Goal: Entertainment & Leisure: Browse casually

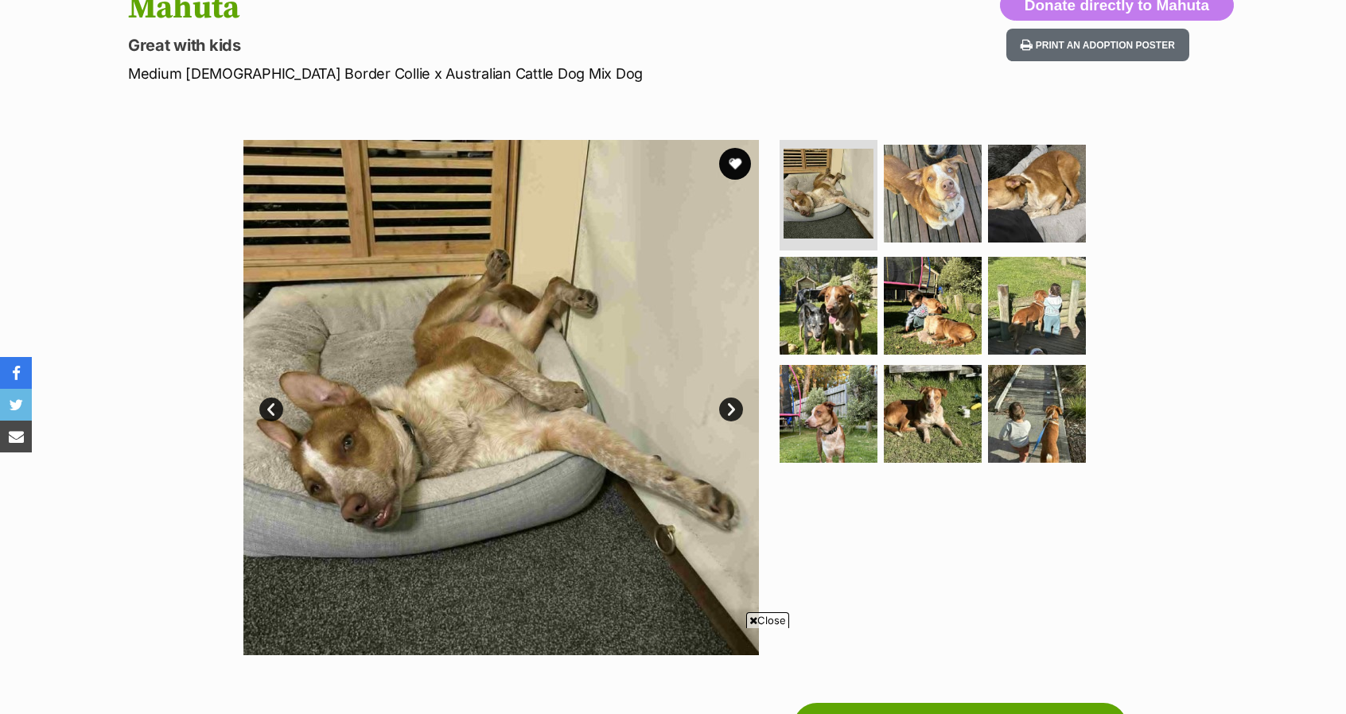
click at [737, 408] on link "Next" at bounding box center [731, 410] width 24 height 24
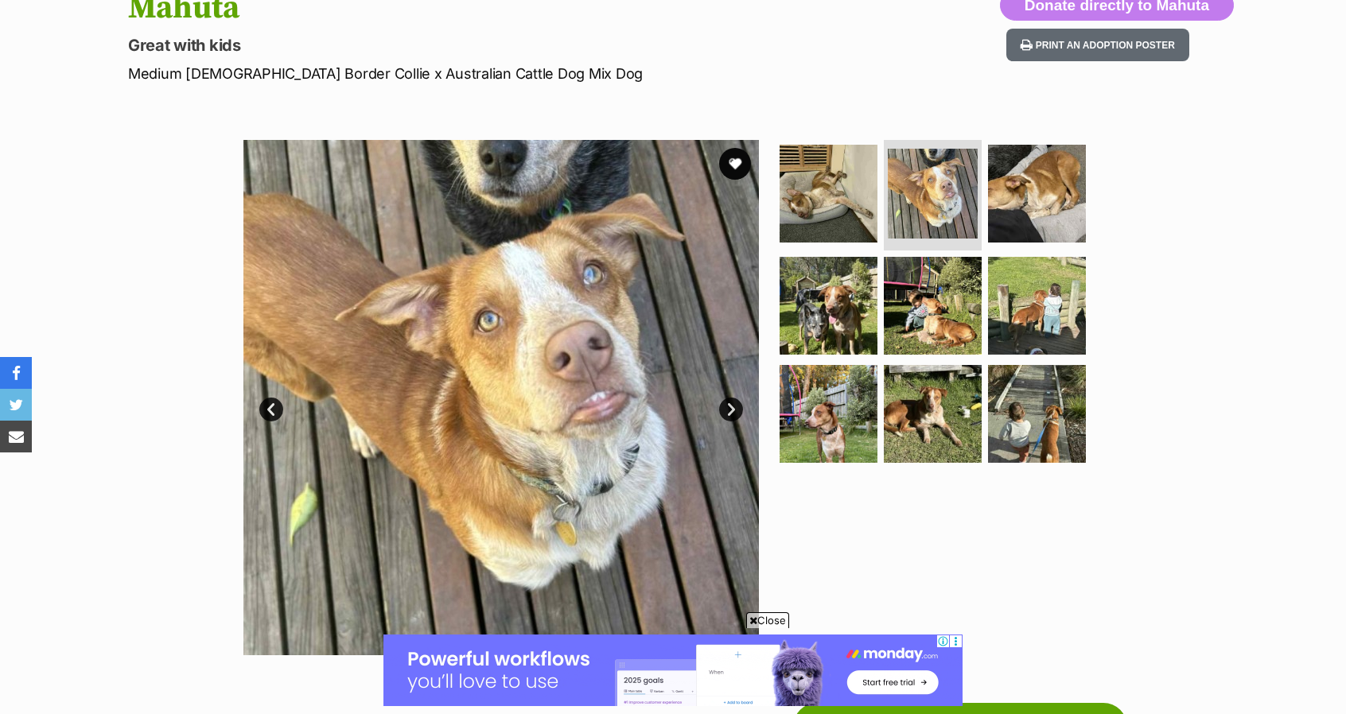
click at [737, 408] on link "Next" at bounding box center [731, 410] width 24 height 24
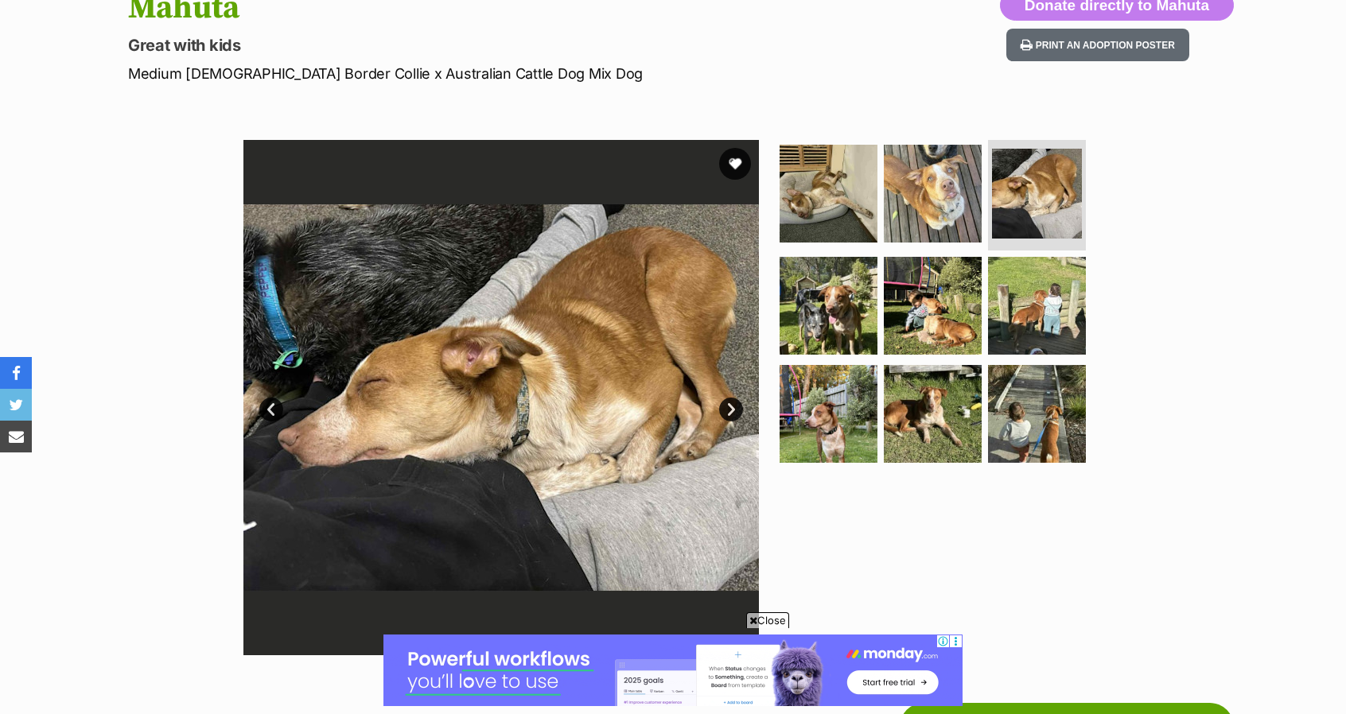
click at [737, 408] on link "Next" at bounding box center [731, 410] width 24 height 24
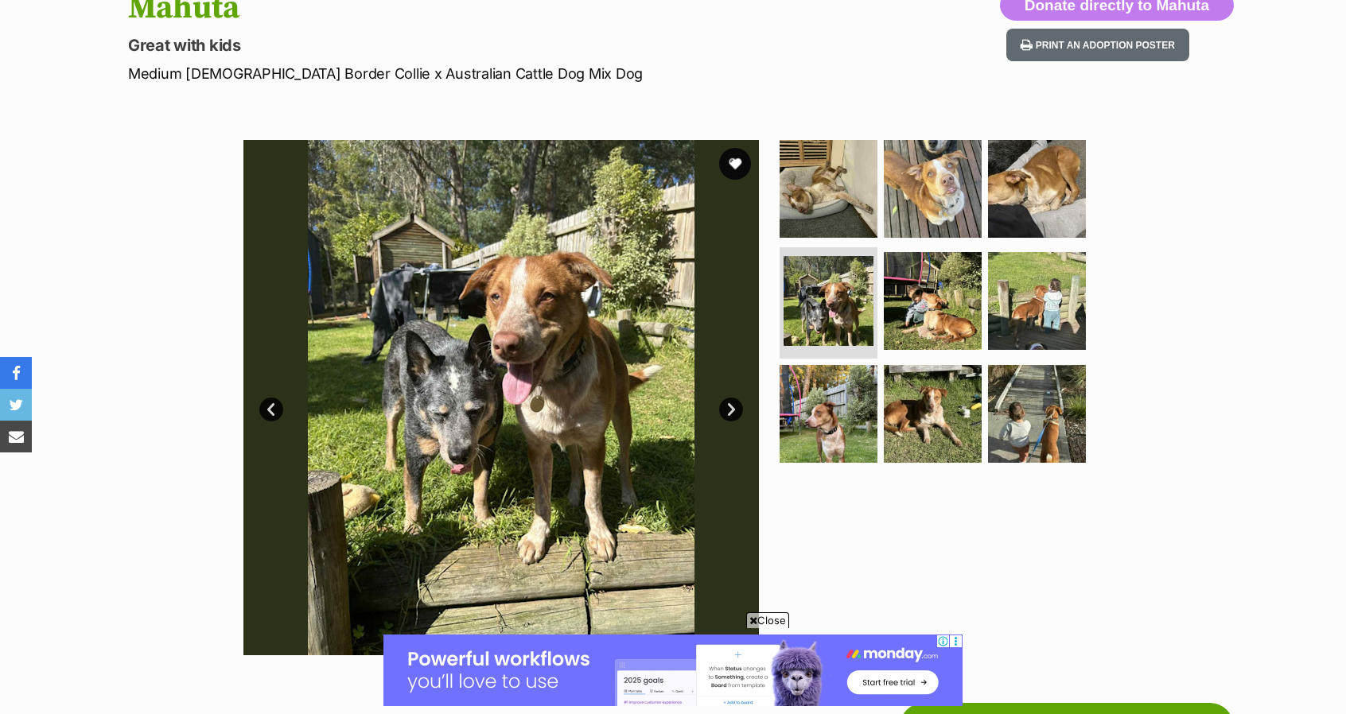
click at [737, 408] on link "Next" at bounding box center [731, 410] width 24 height 24
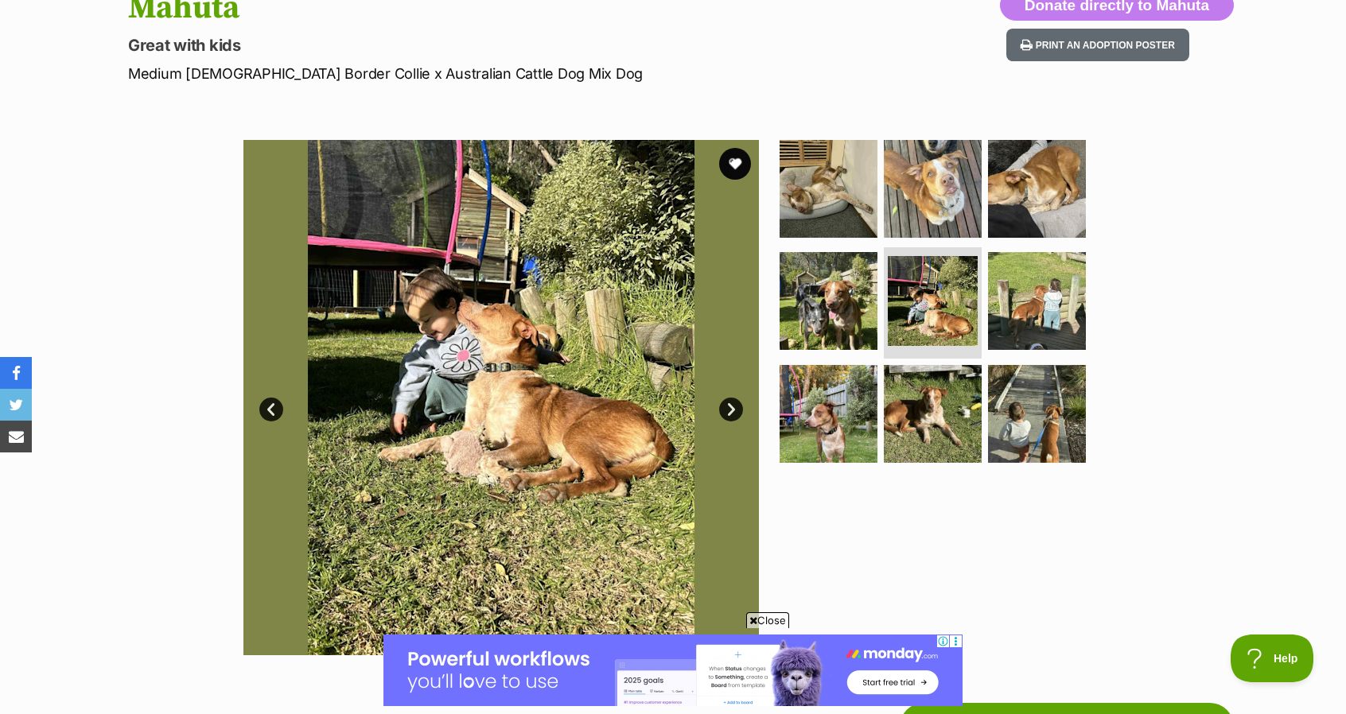
click at [737, 408] on link "Next" at bounding box center [731, 410] width 24 height 24
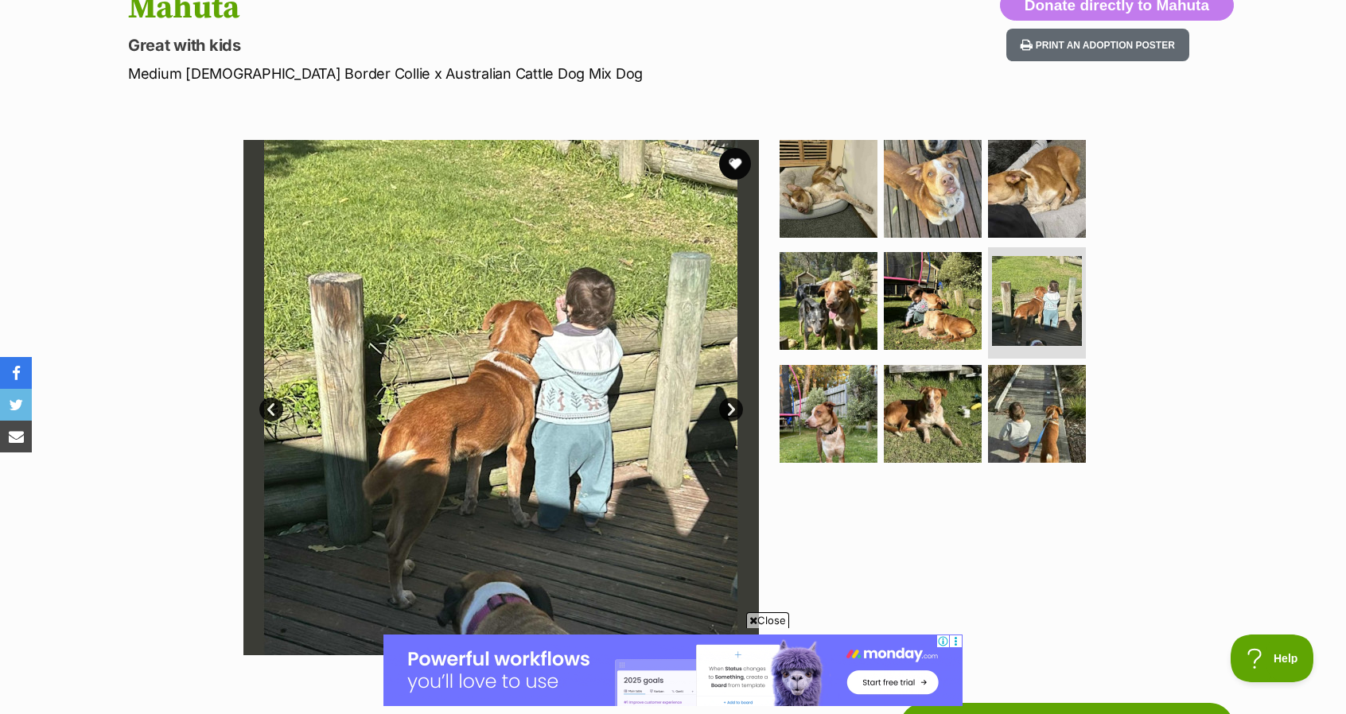
click at [737, 408] on link "Next" at bounding box center [731, 410] width 24 height 24
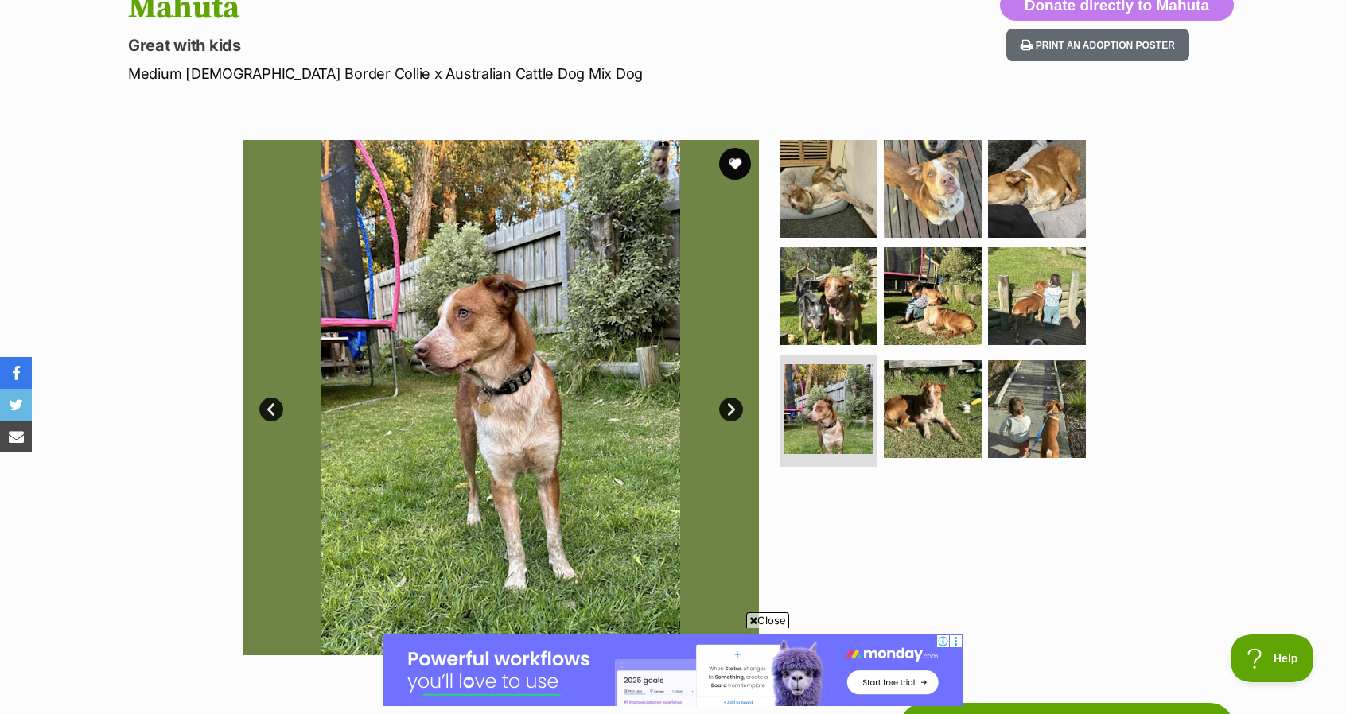
click at [719, 407] on link "Next" at bounding box center [731, 410] width 24 height 24
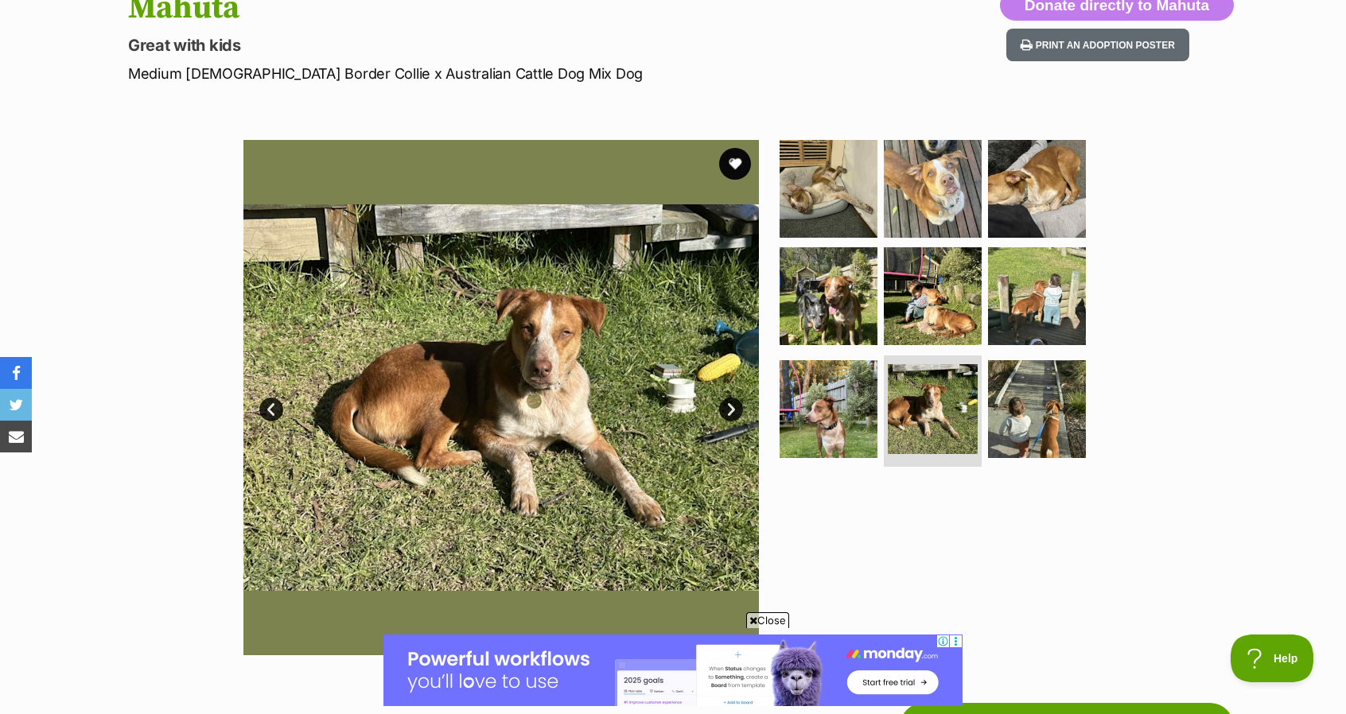
click at [719, 407] on link "Next" at bounding box center [731, 410] width 24 height 24
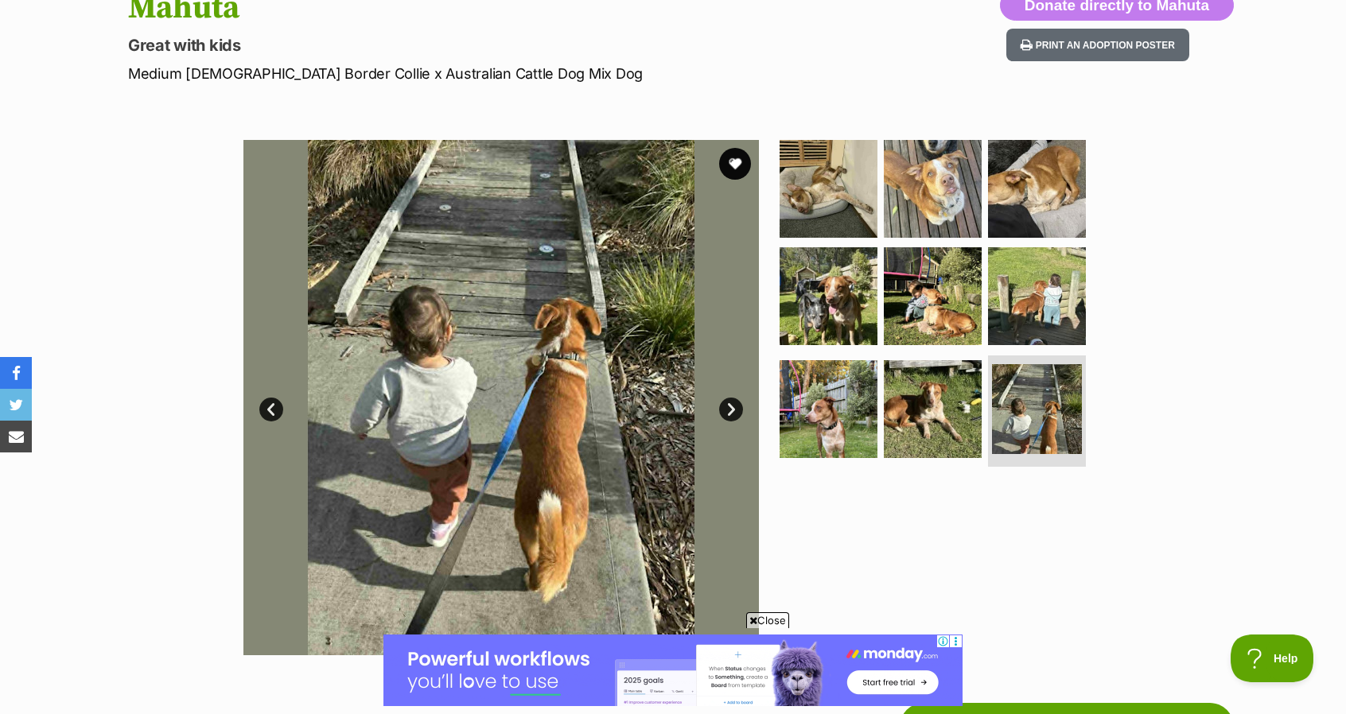
click at [719, 407] on link "Next" at bounding box center [731, 410] width 24 height 24
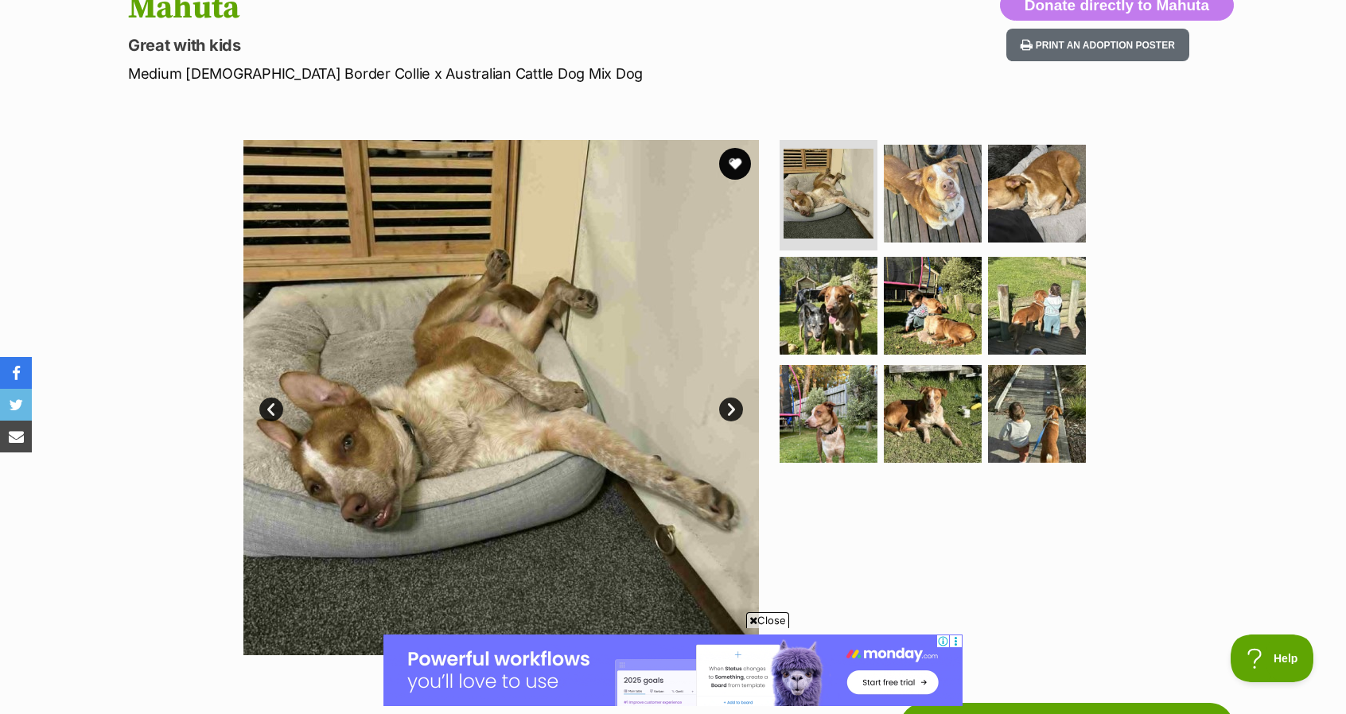
click at [127, 564] on div "Available 1 of 9 images 1 of 9 images 1 of 9 images 1 of 9 images 1 of 9 images…" at bounding box center [673, 385] width 1346 height 539
